Goal: Task Accomplishment & Management: Manage account settings

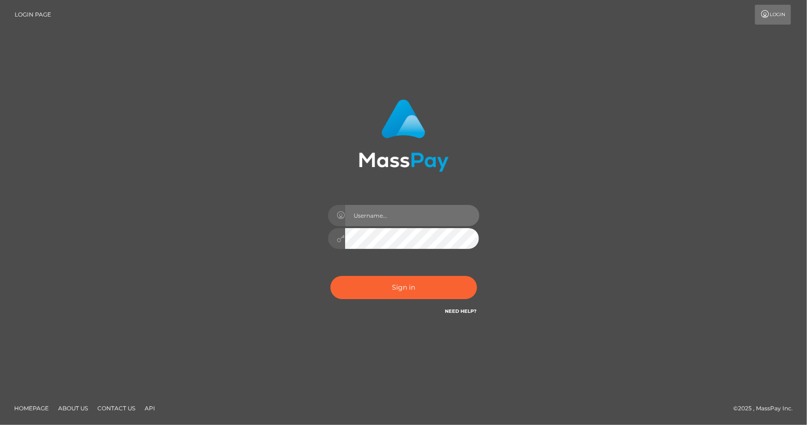
click at [394, 219] on input "text" at bounding box center [412, 215] width 134 height 21
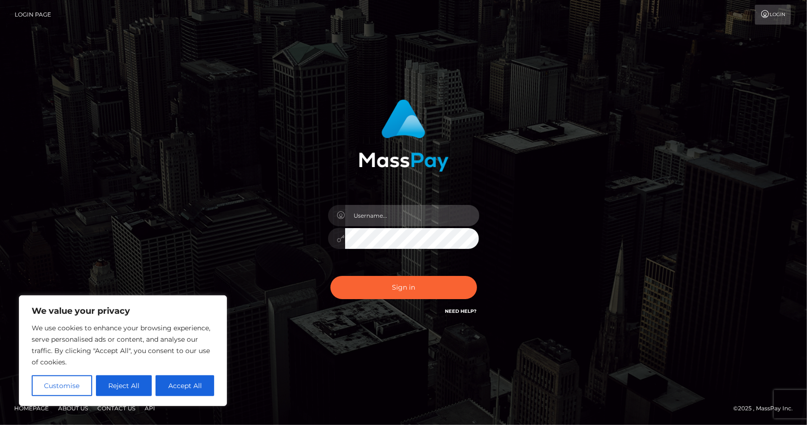
type input "[EMAIL_ADDRESS][DOMAIN_NAME]"
click at [330, 276] on button "Sign in" at bounding box center [403, 287] width 147 height 23
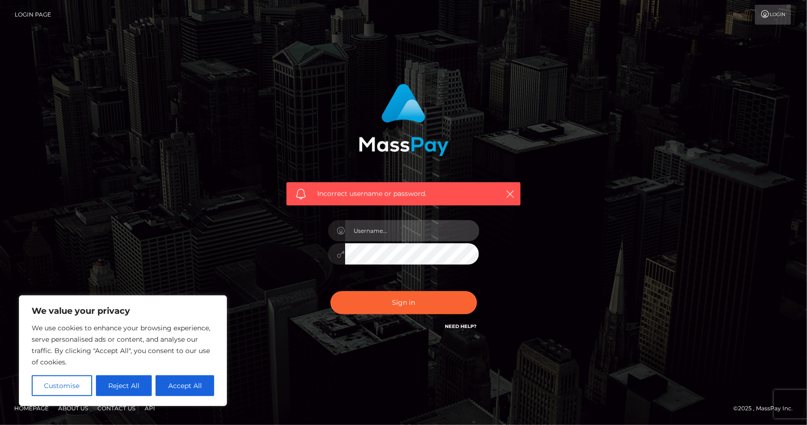
click at [396, 235] on input "text" at bounding box center [412, 230] width 134 height 21
click at [391, 235] on input "text" at bounding box center [412, 230] width 134 height 21
type input "[EMAIL_ADDRESS][DOMAIN_NAME]"
click at [330, 291] on button "Sign in" at bounding box center [403, 302] width 147 height 23
